Goal: Task Accomplishment & Management: Complete application form

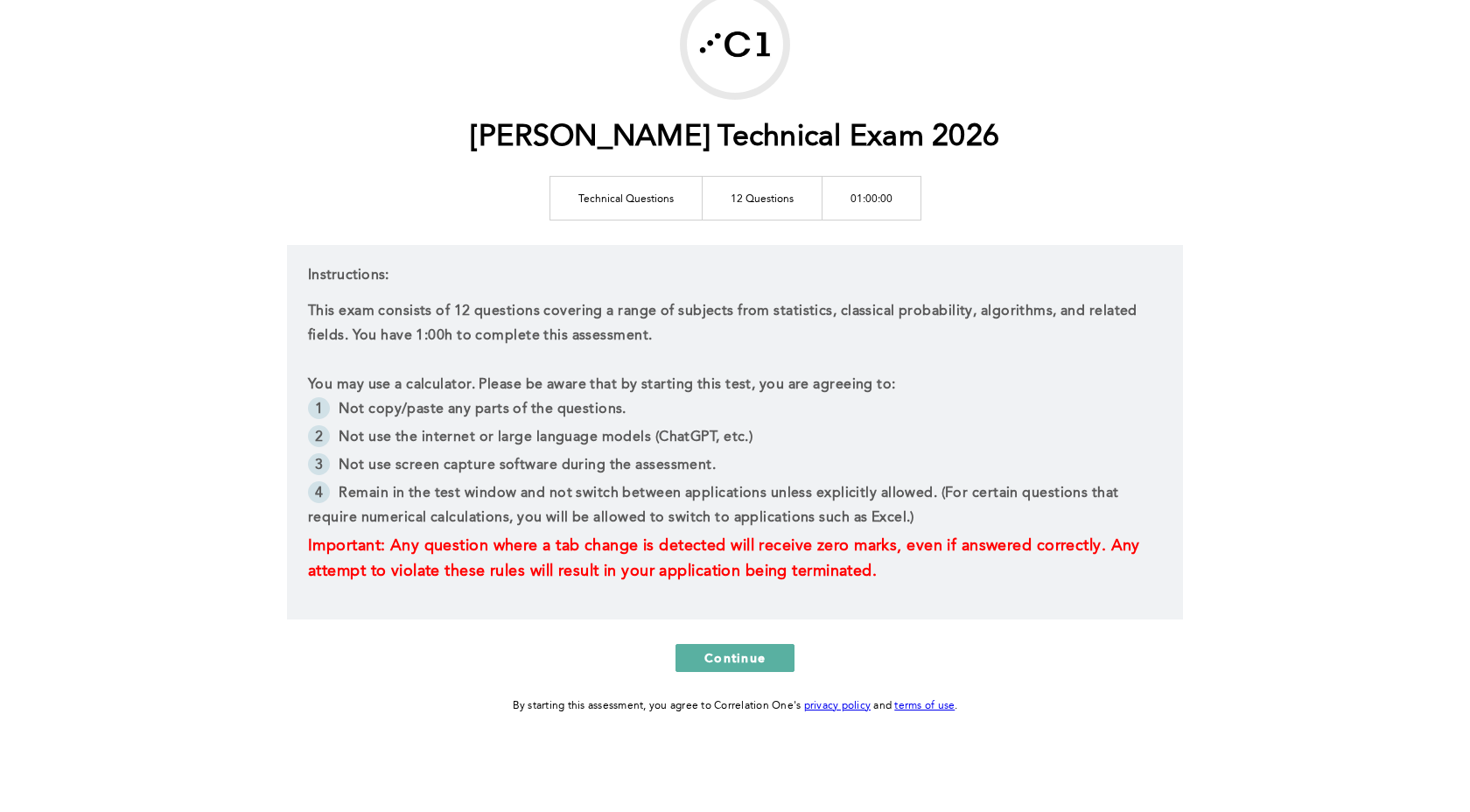
scroll to position [116, 0]
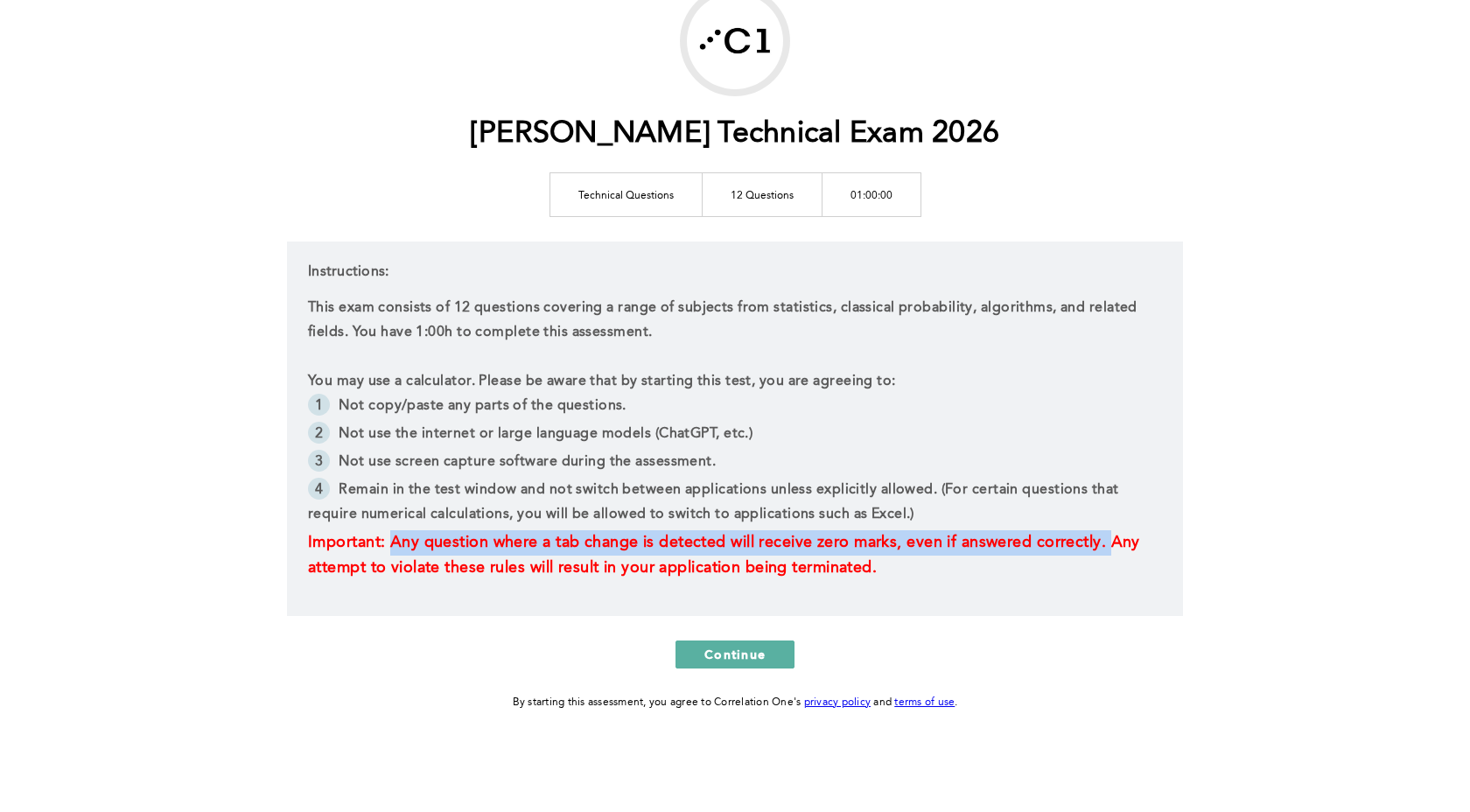
drag, startPoint x: 391, startPoint y: 545, endPoint x: 1117, endPoint y: 549, distance: 726.0
click at [1117, 549] on span "Important: Any question where a tab change is detected will receive zero marks,…" at bounding box center [726, 555] width 837 height 42
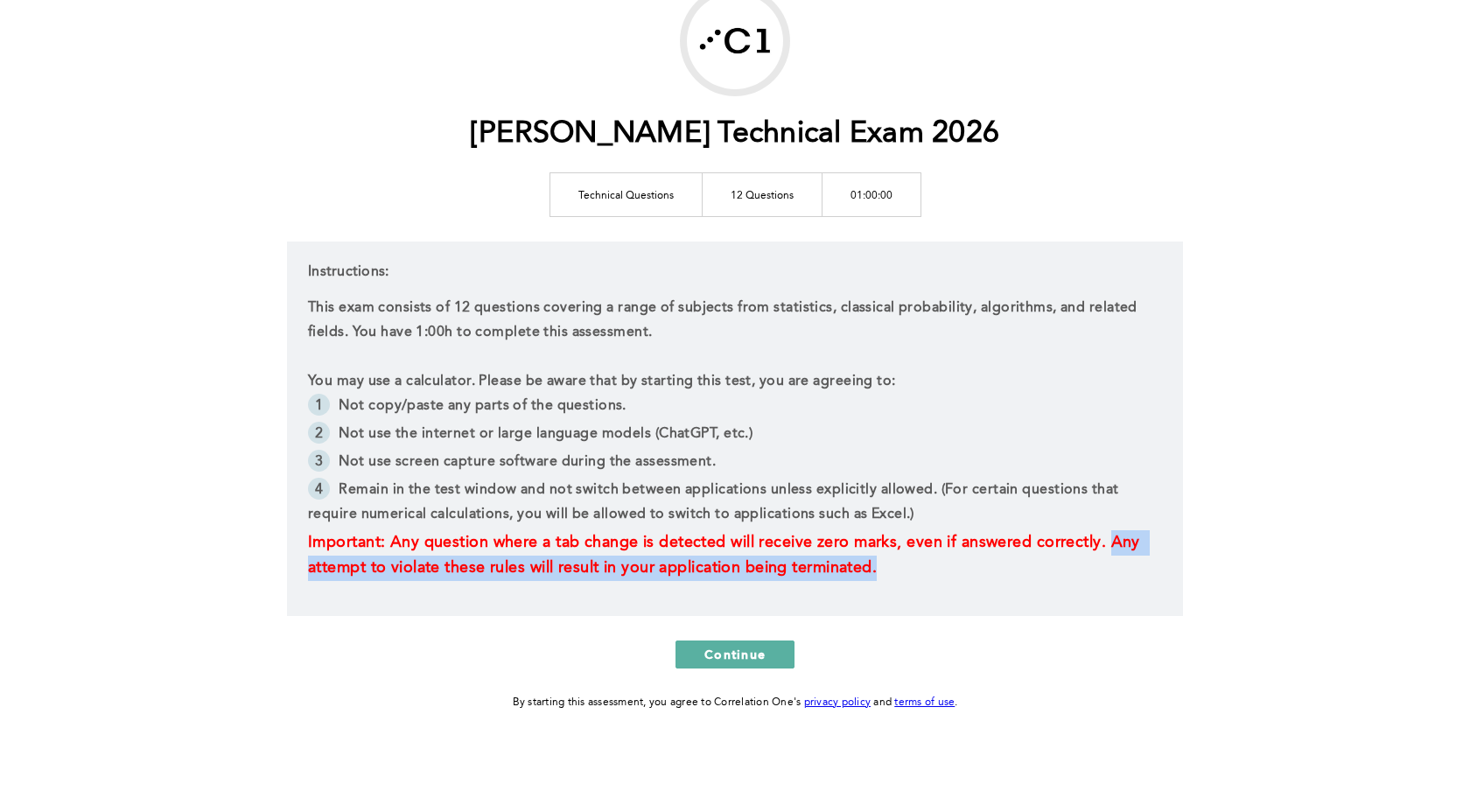
drag, startPoint x: 1113, startPoint y: 541, endPoint x: 1130, endPoint y: 560, distance: 25.5
click at [1130, 560] on p "Important: Any question where a tab change is detected will receive zero marks,…" at bounding box center [734, 555] width 854 height 50
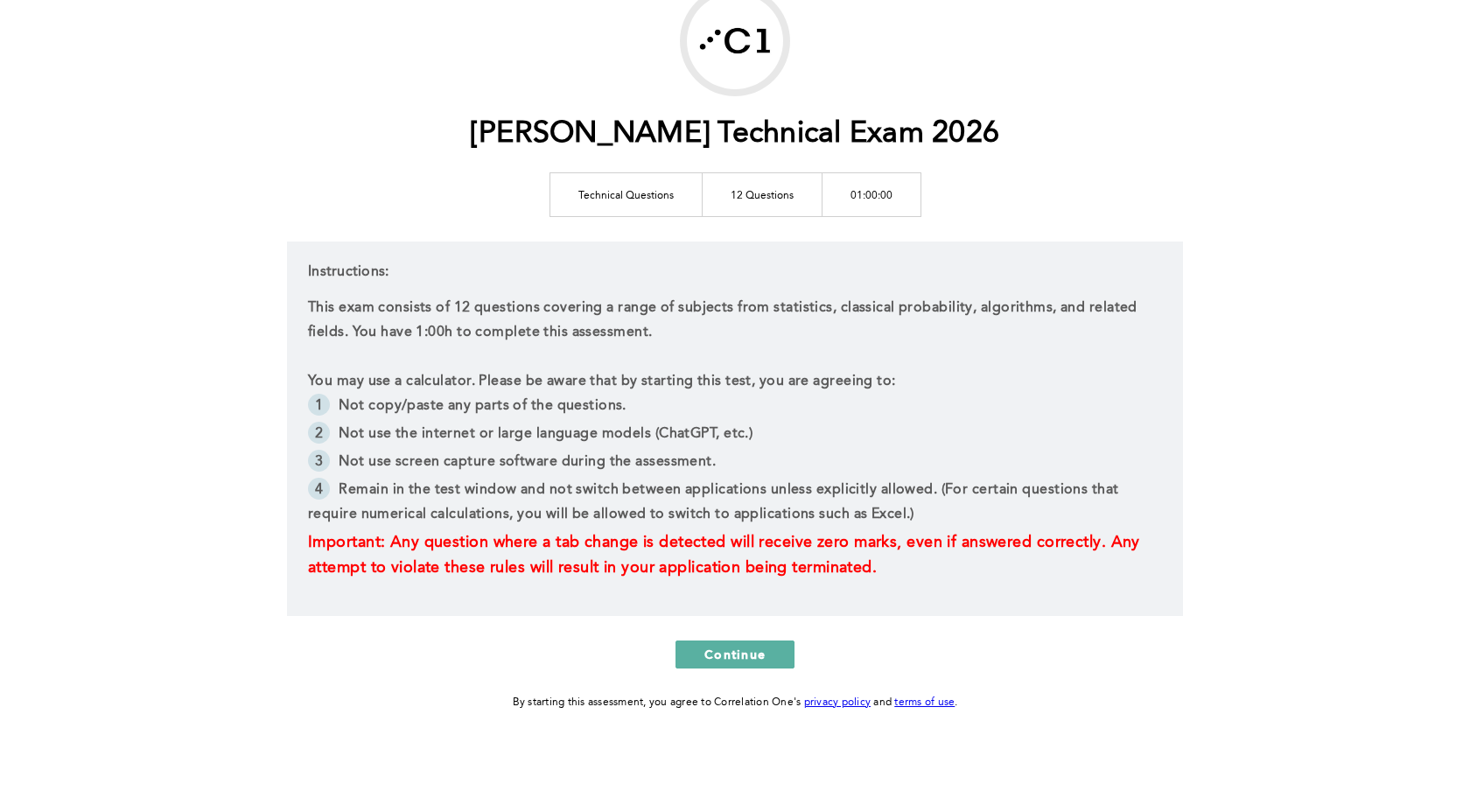
click at [703, 382] on p "You may use a calculator. Please be aware that by starting this test, you are a…" at bounding box center [734, 381] width 854 height 25
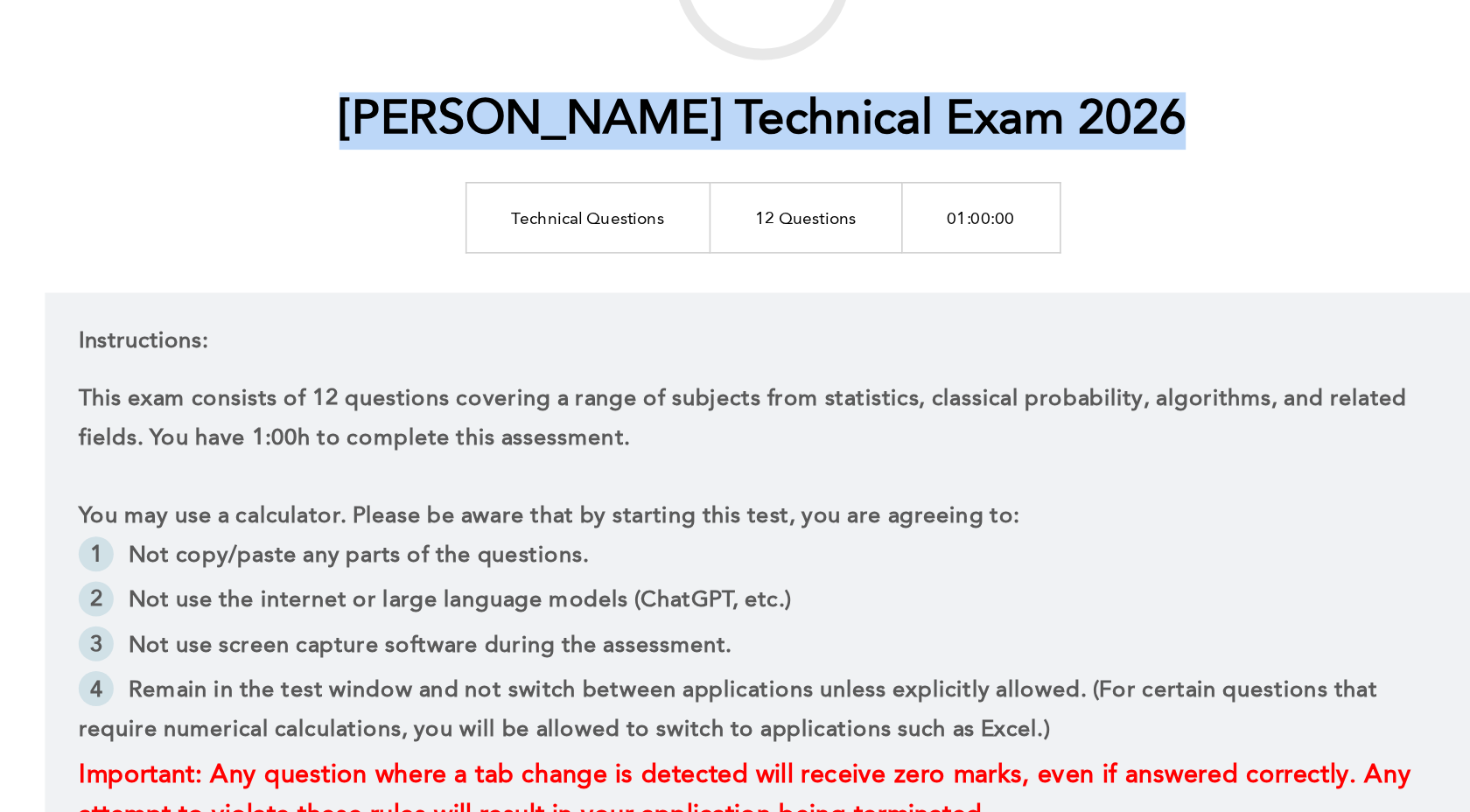
drag, startPoint x: 496, startPoint y: 128, endPoint x: 1004, endPoint y: 125, distance: 508.0
click at [1004, 125] on div "[PERSON_NAME] Technical Exam 2026 Technical Questions 12 Questions 01:00:00 Ins…" at bounding box center [735, 349] width 896 height 726
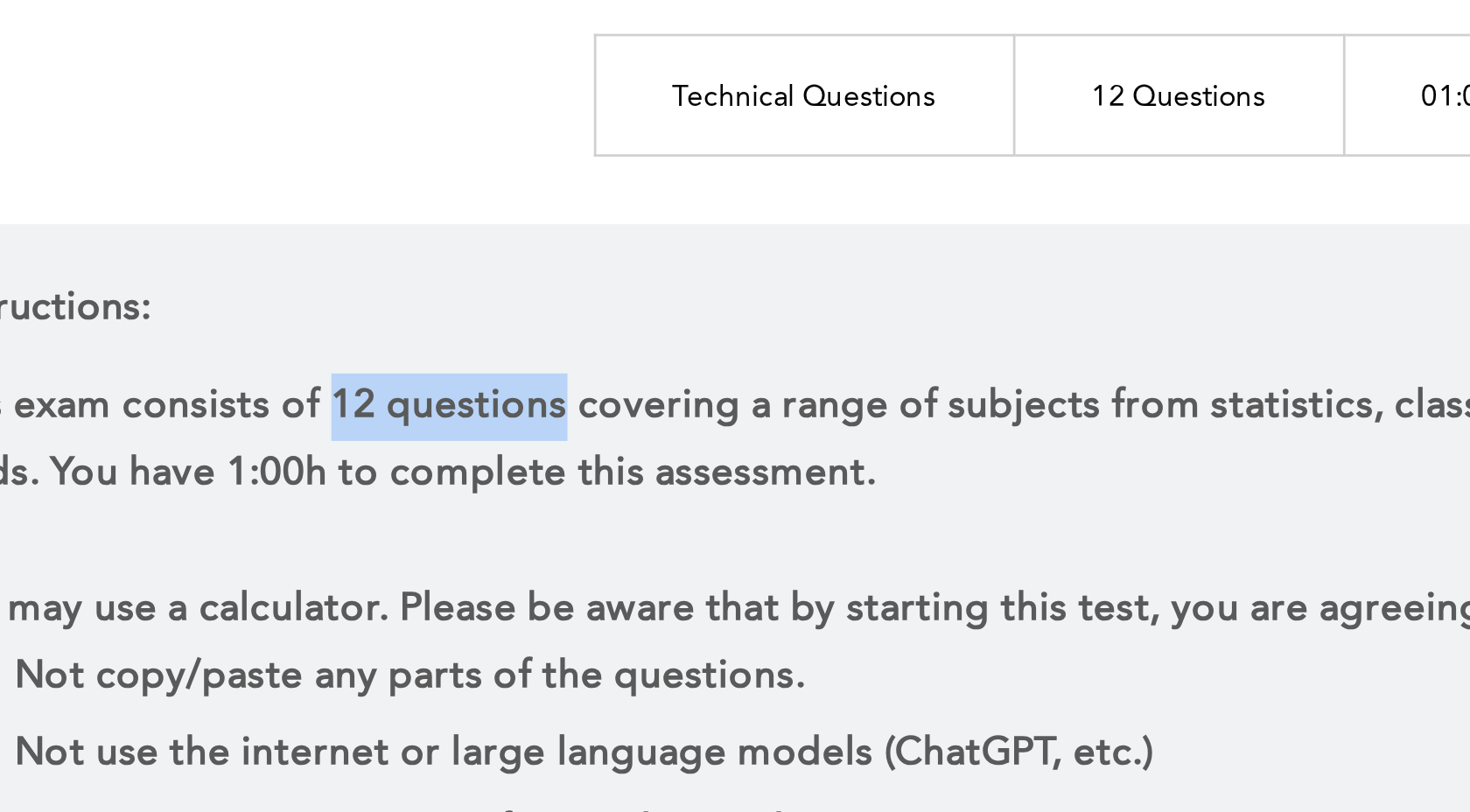
drag, startPoint x: 451, startPoint y: 303, endPoint x: 536, endPoint y: 315, distance: 85.8
click at [536, 315] on p "This exam consists of 12 questions covering a range of subjects from statistics…" at bounding box center [734, 320] width 854 height 49
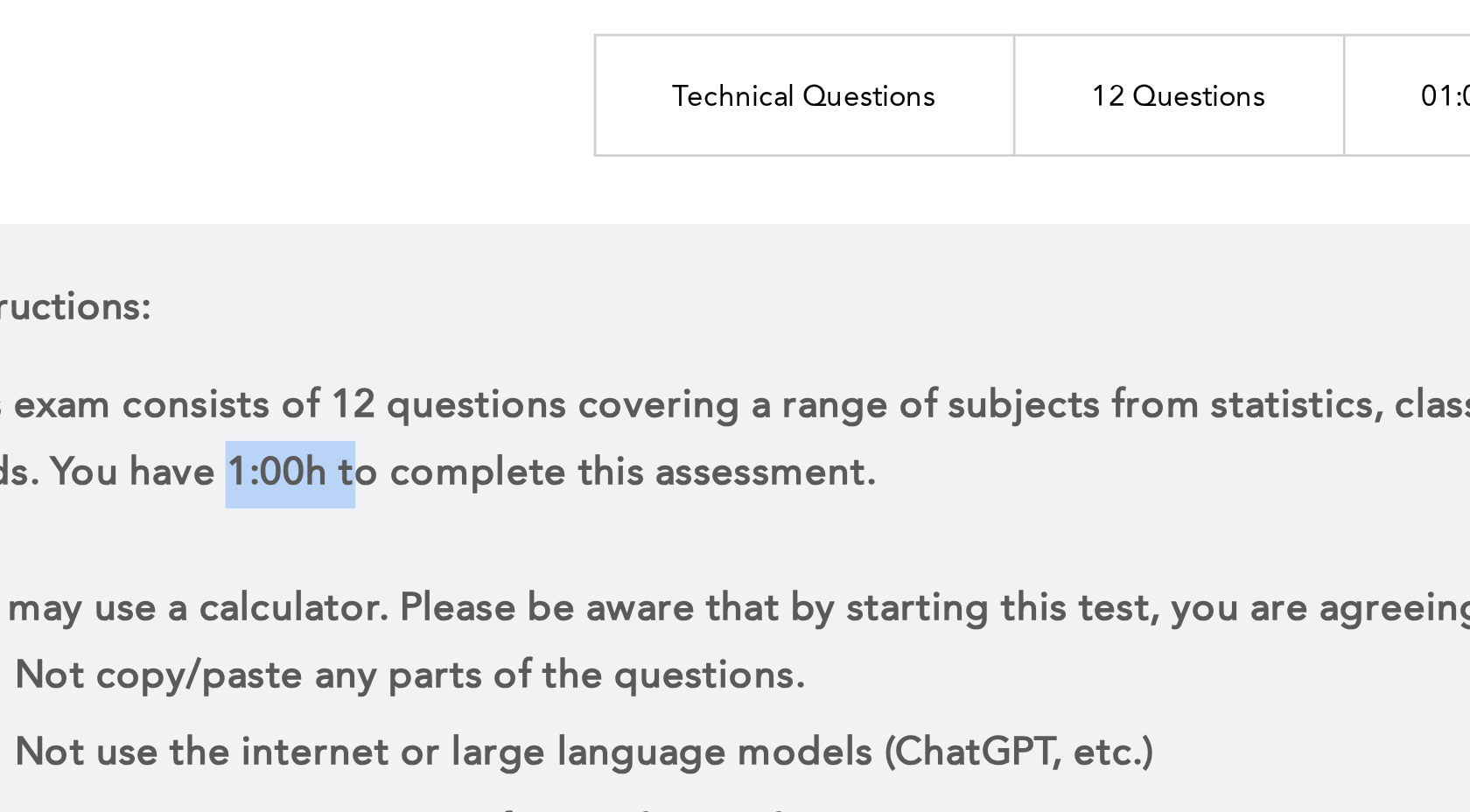
drag, startPoint x: 416, startPoint y: 330, endPoint x: 461, endPoint y: 332, distance: 45.0
click at [461, 332] on p "This exam consists of 12 questions covering a range of subjects from statistics…" at bounding box center [734, 320] width 854 height 49
click at [518, 315] on p "This exam consists of 12 questions covering a range of subjects from statistics…" at bounding box center [734, 320] width 854 height 49
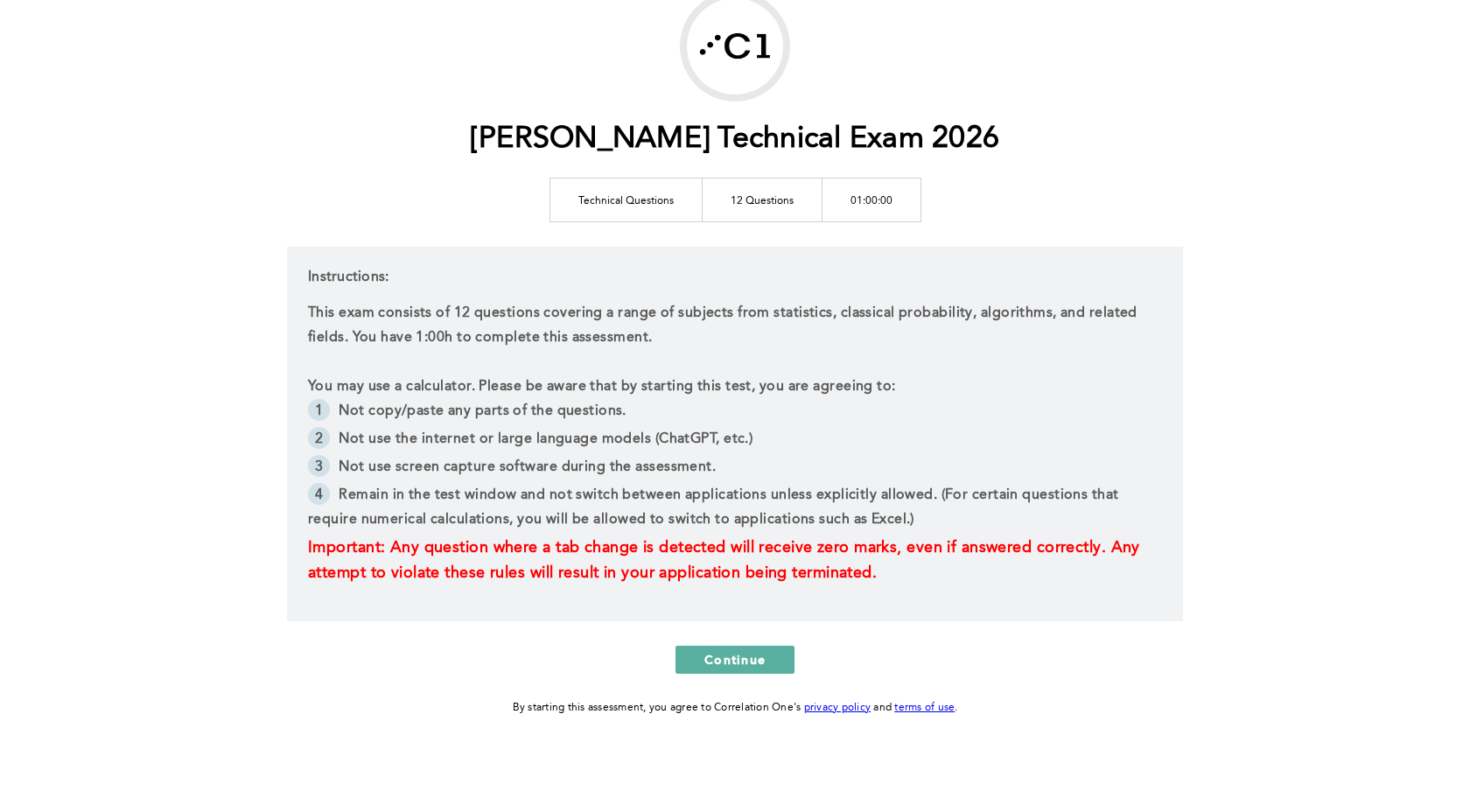
scroll to position [0, 0]
